Goal: Information Seeking & Learning: Learn about a topic

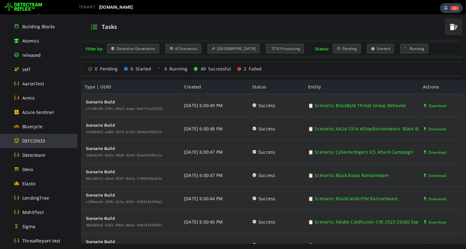
scroll to position [97, 0]
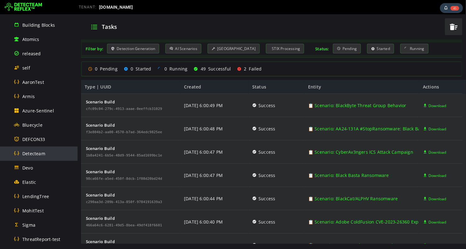
click at [39, 155] on span "Detecteam" at bounding box center [33, 154] width 23 height 6
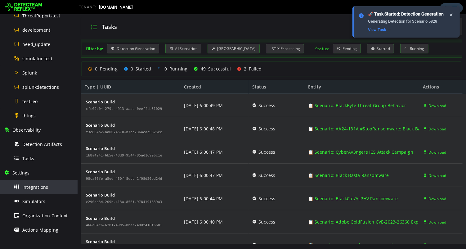
scroll to position [351, 0]
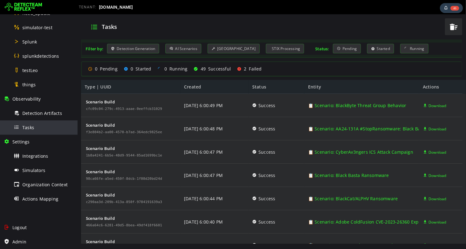
click at [30, 131] on div "Tasks" at bounding box center [44, 127] width 60 height 14
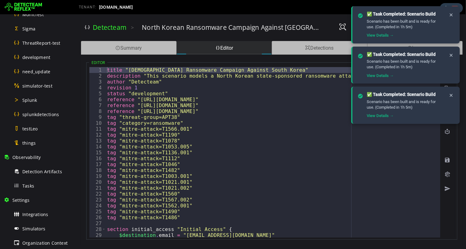
scroll to position [296, 0]
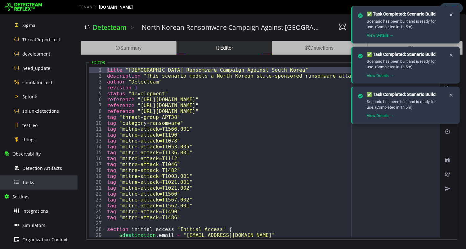
click at [32, 184] on span "Tasks" at bounding box center [28, 182] width 12 height 6
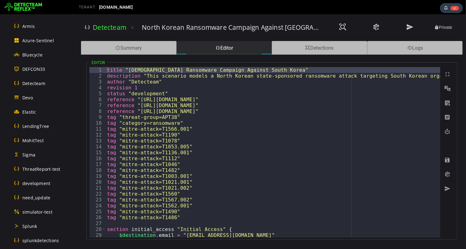
scroll to position [165, 0]
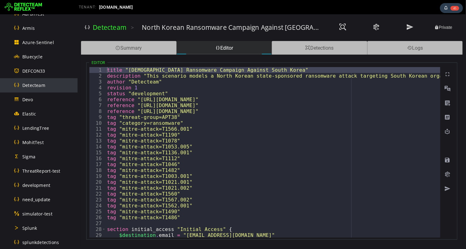
click at [36, 82] on span "Detecteam" at bounding box center [33, 85] width 23 height 6
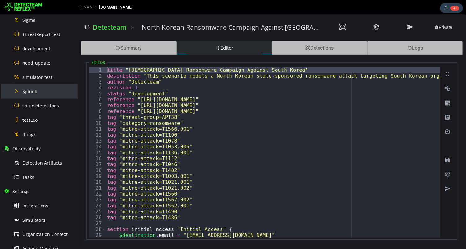
scroll to position [331, 0]
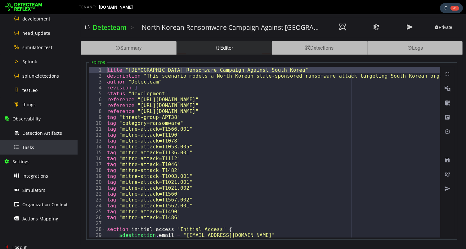
click at [33, 149] on span "Tasks" at bounding box center [28, 147] width 12 height 6
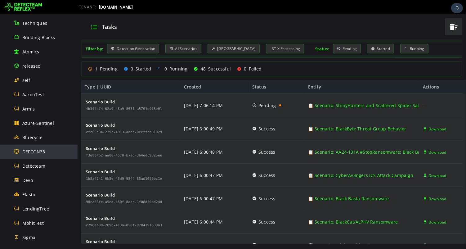
scroll to position [97, 0]
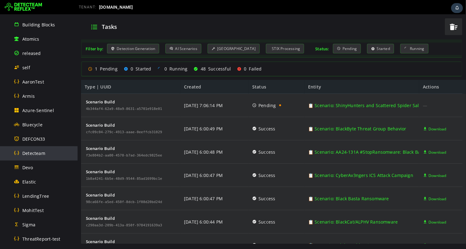
click at [30, 152] on span "Detecteam" at bounding box center [33, 153] width 23 height 6
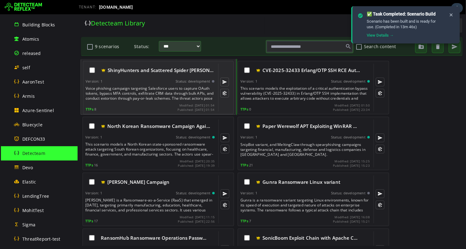
click at [136, 91] on div "Voice phishing campaign targeting Salesforce users to capture OAuth tokens, byp…" at bounding box center [150, 93] width 130 height 15
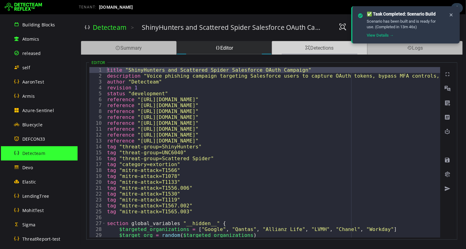
click at [303, 48] on div "Detections" at bounding box center [320, 48] width 96 height 14
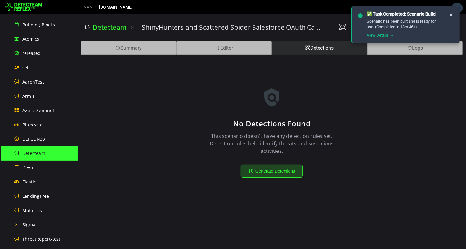
click at [269, 173] on button "Generate Detections" at bounding box center [272, 171] width 62 height 13
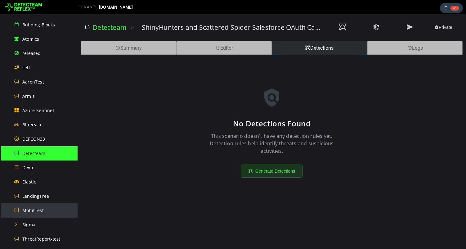
scroll to position [351, 0]
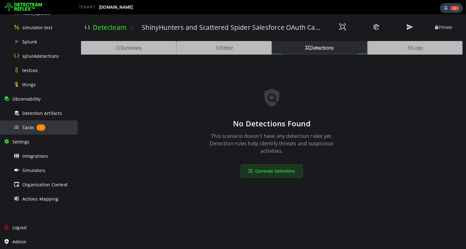
click at [27, 129] on span "Tasks" at bounding box center [28, 128] width 12 height 6
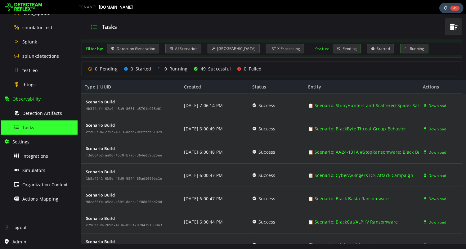
click at [455, 10] on span "45" at bounding box center [455, 8] width 9 height 5
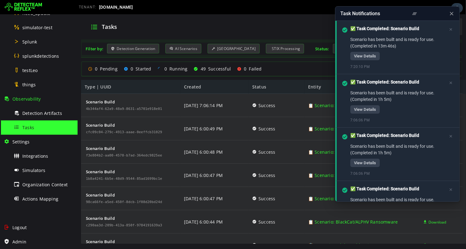
click at [285, 15] on div "Tasks Filter by: Detection Generation AI Scenarios Scenario Building STIX Proce…" at bounding box center [271, 131] width 389 height 235
click at [454, 14] on icon at bounding box center [452, 14] width 6 height 7
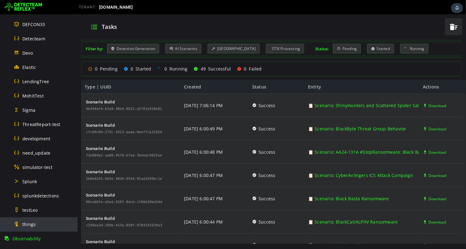
scroll to position [207, 0]
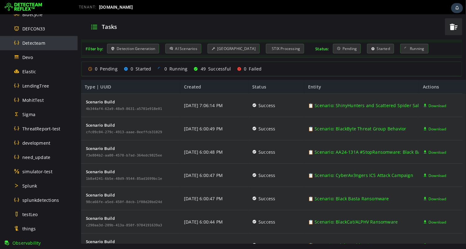
click at [39, 45] on span "Detecteam" at bounding box center [33, 43] width 23 height 6
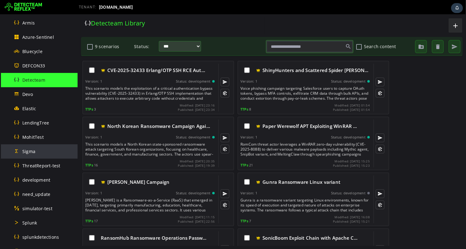
scroll to position [168, 0]
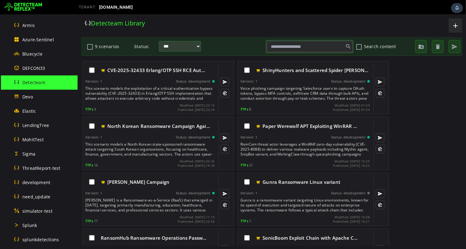
click at [39, 83] on span "Detecteam" at bounding box center [33, 82] width 23 height 6
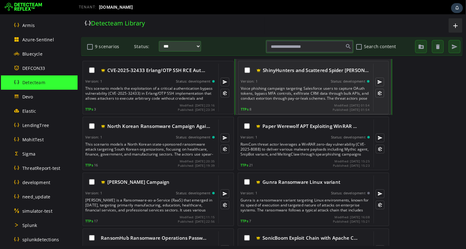
click at [291, 86] on div "Voice phishing campaign targeting Salesforce users to capture OAuth tokens, byp…" at bounding box center [306, 93] width 130 height 15
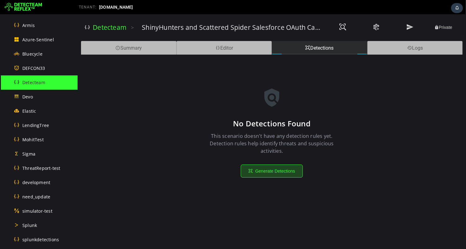
click at [267, 172] on button "Generate Detections" at bounding box center [272, 171] width 62 height 13
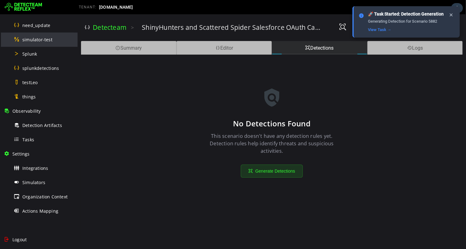
scroll to position [351, 0]
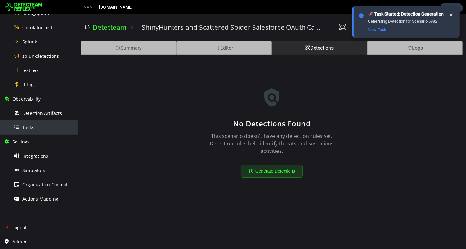
click at [25, 127] on span "Tasks" at bounding box center [28, 128] width 12 height 6
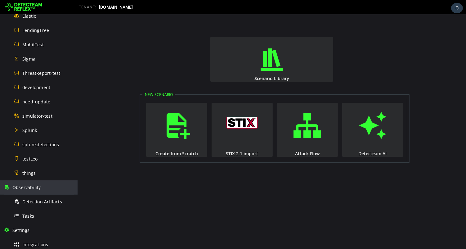
scroll to position [278, 0]
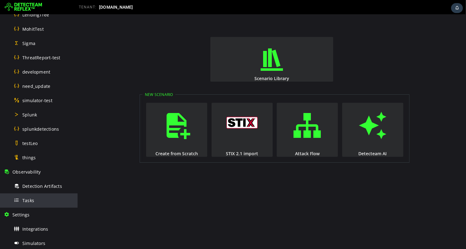
click at [29, 202] on span "Tasks" at bounding box center [28, 200] width 12 height 6
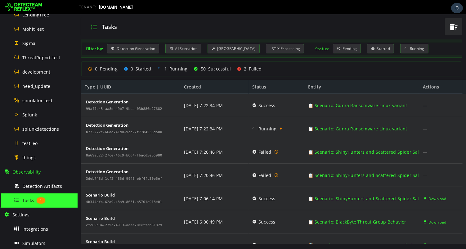
click at [175, 27] on div "Tasks" at bounding box center [262, 27] width 357 height 16
click at [190, 20] on div "Tasks" at bounding box center [262, 27] width 357 height 16
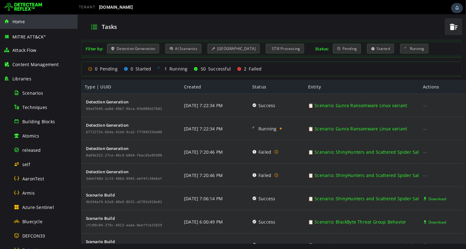
click at [19, 22] on span "Home" at bounding box center [18, 22] width 12 height 6
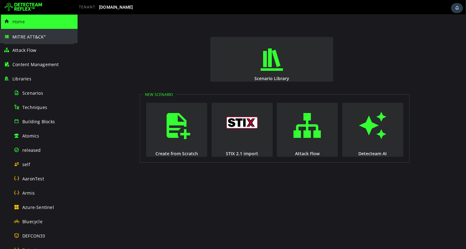
click at [27, 40] on div "MITRE ATT&CK ®" at bounding box center [39, 36] width 70 height 15
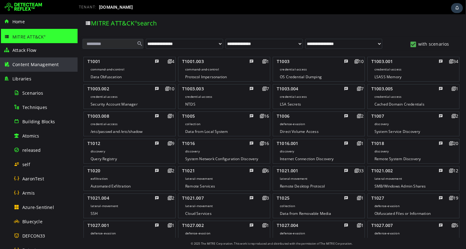
click at [28, 66] on span "Content Management" at bounding box center [35, 64] width 47 height 6
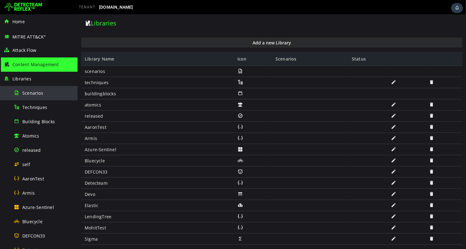
click at [27, 93] on span "Scenarios" at bounding box center [32, 93] width 21 height 6
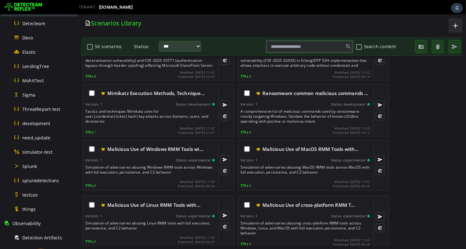
scroll to position [351, 0]
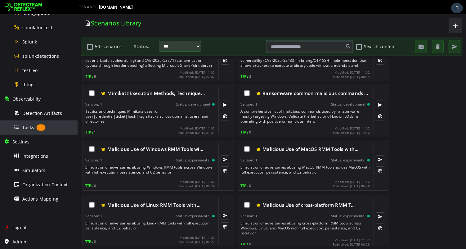
click at [32, 128] on span "Tasks" at bounding box center [28, 128] width 12 height 6
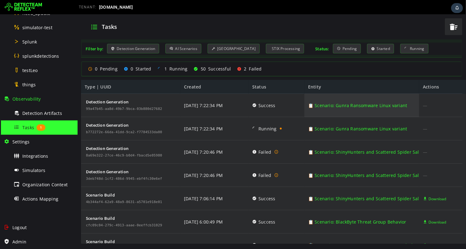
click at [351, 106] on link "📋 Scenario: Gunra Ransomware Linux variant" at bounding box center [357, 105] width 99 height 23
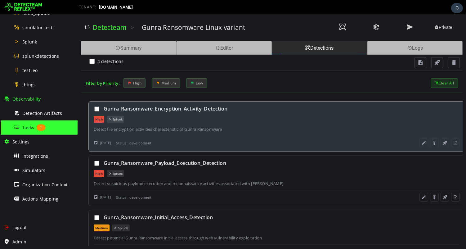
click at [164, 110] on div "Gunra_Ransomware_Encryption_Activity_Detection" at bounding box center [281, 108] width 356 height 7
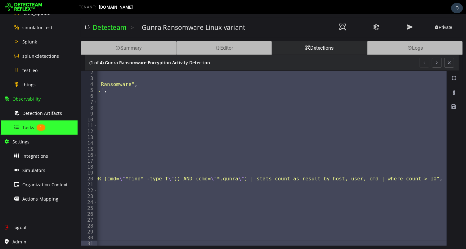
scroll to position [7, 0]
click at [392, 181] on div ""author" : "DetectTeam" , "date" : "2023-12-15" , "description" : "Detect file …" at bounding box center [159, 163] width 576 height 187
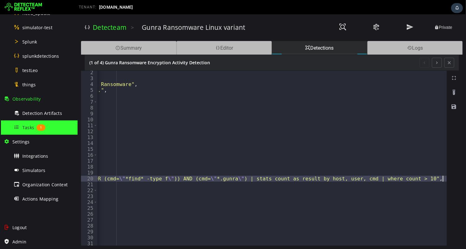
type textarea "**********"
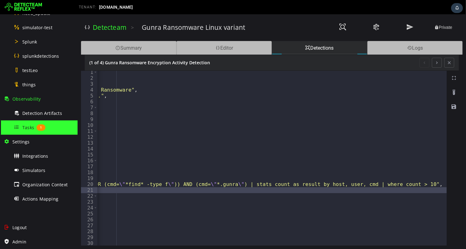
scroll to position [2, 0]
click at [437, 64] on button at bounding box center [437, 63] width 10 height 10
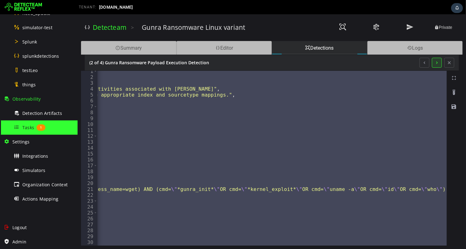
click at [437, 64] on button at bounding box center [437, 63] width 10 height 10
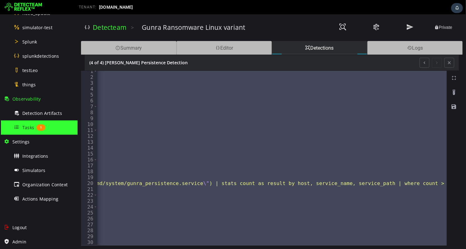
scroll to position [0, 0]
drag, startPoint x: 429, startPoint y: 241, endPoint x: 202, endPoint y: 263, distance: 227.4
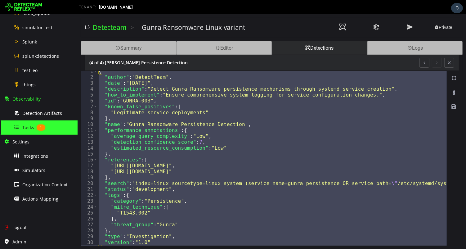
click at [29, 126] on span "Tasks" at bounding box center [28, 128] width 12 height 6
click at [28, 128] on span "Tasks" at bounding box center [28, 128] width 12 height 6
click at [287, 37] on div "Detecteam > Gunra Ransomware Linux variant Private" at bounding box center [271, 27] width 383 height 20
click at [45, 117] on div "Detection Artifacts" at bounding box center [44, 113] width 60 height 14
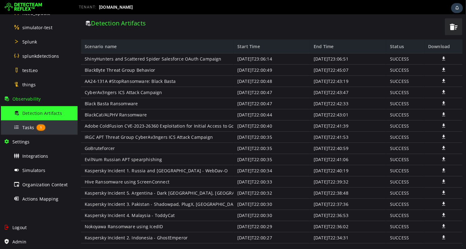
click at [30, 134] on div "Tasks 1" at bounding box center [44, 127] width 60 height 14
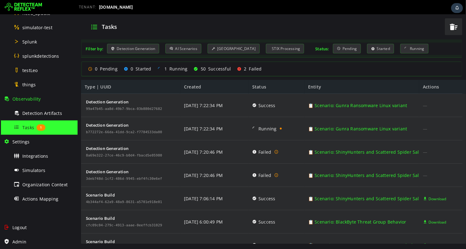
click at [176, 25] on div "Tasks" at bounding box center [262, 27] width 357 height 16
